Goal: Task Accomplishment & Management: Use online tool/utility

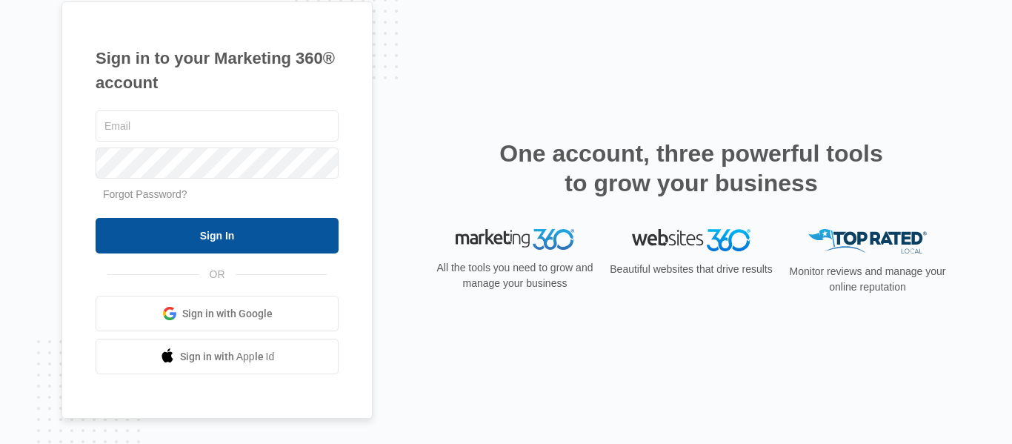
type input "[EMAIL_ADDRESS][DOMAIN_NAME]"
click at [225, 240] on input "Sign In" at bounding box center [217, 236] width 243 height 36
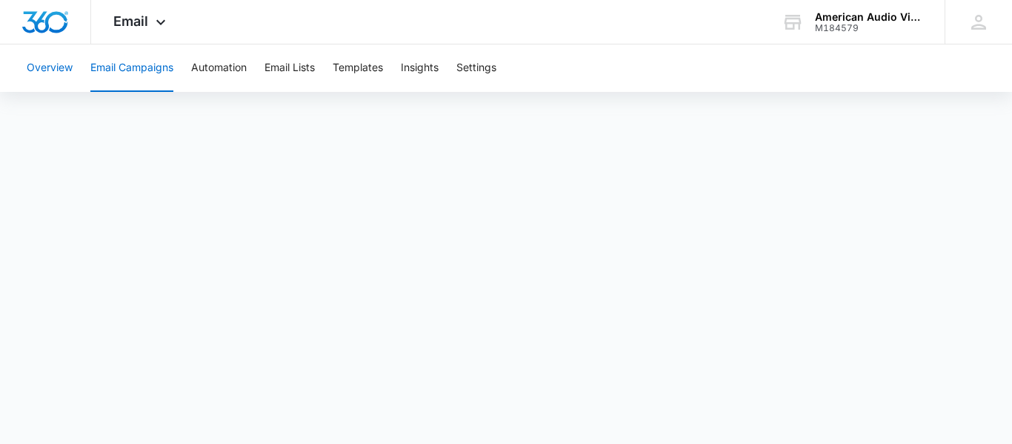
click at [48, 64] on button "Overview" at bounding box center [50, 67] width 46 height 47
click at [117, 64] on button "Email Campaigns" at bounding box center [131, 67] width 83 height 47
click at [343, 64] on button "Templates" at bounding box center [358, 67] width 50 height 47
